Goal: Task Accomplishment & Management: Use online tool/utility

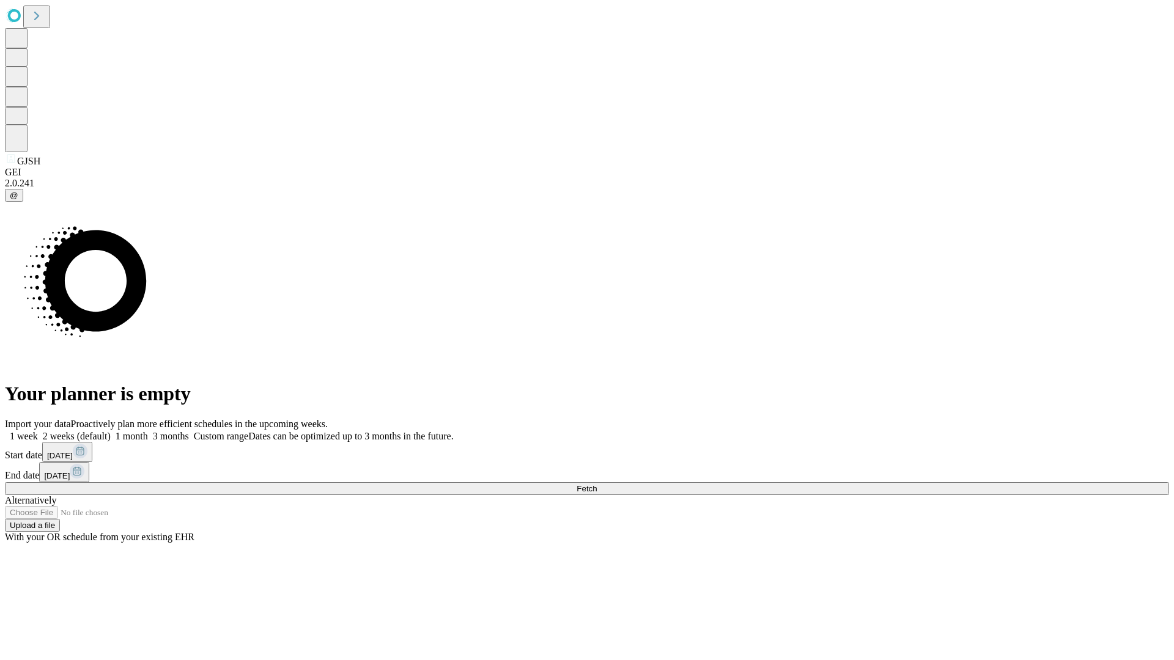
click at [597, 484] on span "Fetch" at bounding box center [586, 488] width 20 height 9
